Goal: Task Accomplishment & Management: Use online tool/utility

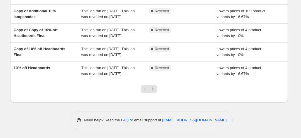
scroll to position [219, 0]
click at [155, 91] on icon "Next" at bounding box center [153, 89] width 6 height 6
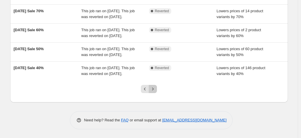
click at [155, 89] on icon "Next" at bounding box center [153, 89] width 6 height 6
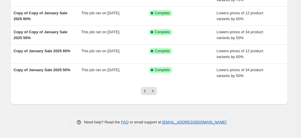
scroll to position [163, 0]
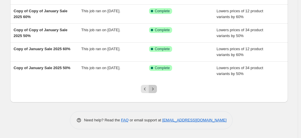
click at [156, 92] on icon "Next" at bounding box center [153, 89] width 6 height 6
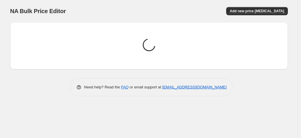
scroll to position [0, 0]
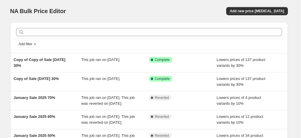
click at [156, 104] on div "Complete Reverted" at bounding box center [183, 101] width 68 height 12
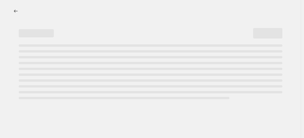
select select "percentage"
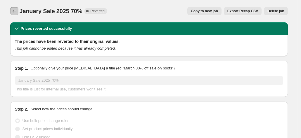
click at [13, 11] on icon "Price change jobs" at bounding box center [14, 11] width 6 height 6
